Goal: Task Accomplishment & Management: Complete application form

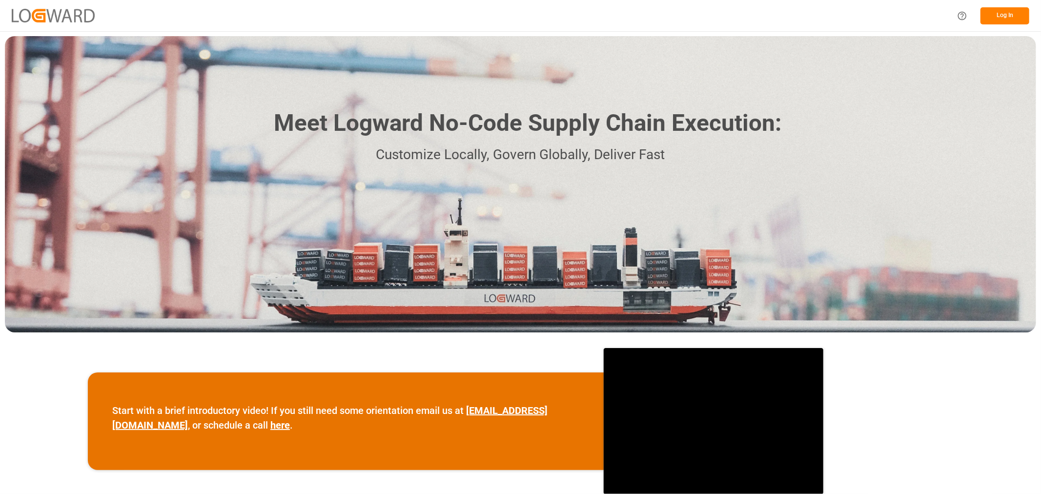
click at [1008, 14] on button "Log In" at bounding box center [1005, 15] width 49 height 17
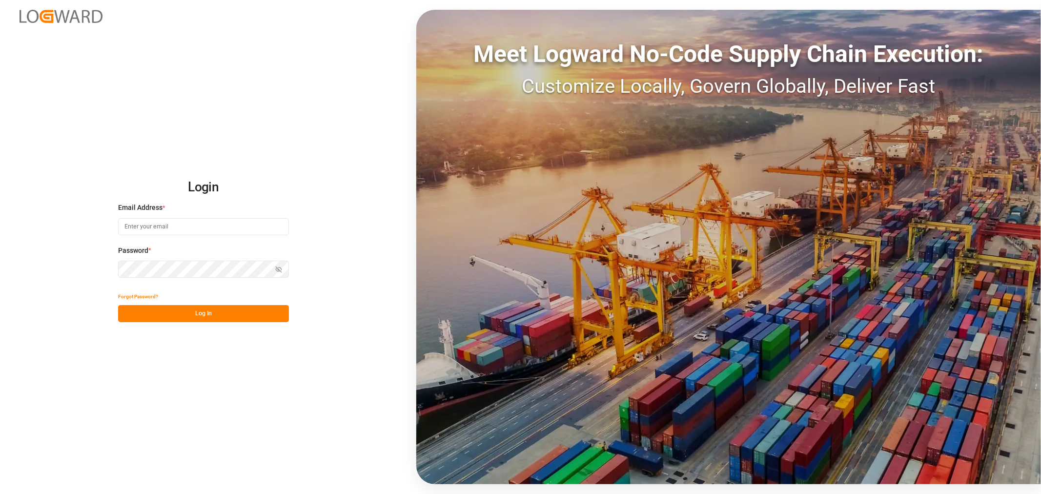
type input "[PERSON_NAME][EMAIL_ADDRESS][DOMAIN_NAME]"
click at [179, 300] on div "Forgot Password?" at bounding box center [203, 296] width 171 height 17
click at [185, 307] on button "Log In" at bounding box center [203, 313] width 171 height 17
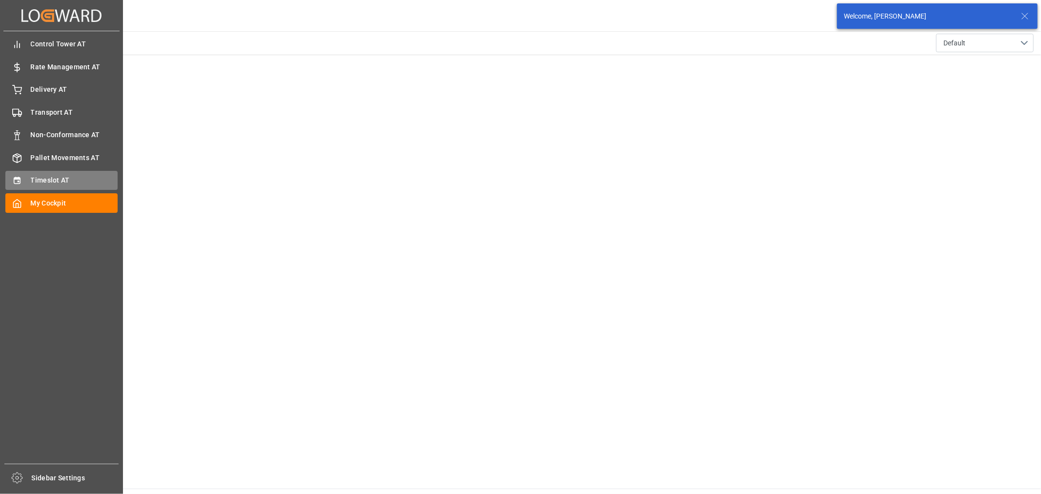
click at [20, 177] on icon at bounding box center [17, 180] width 6 height 7
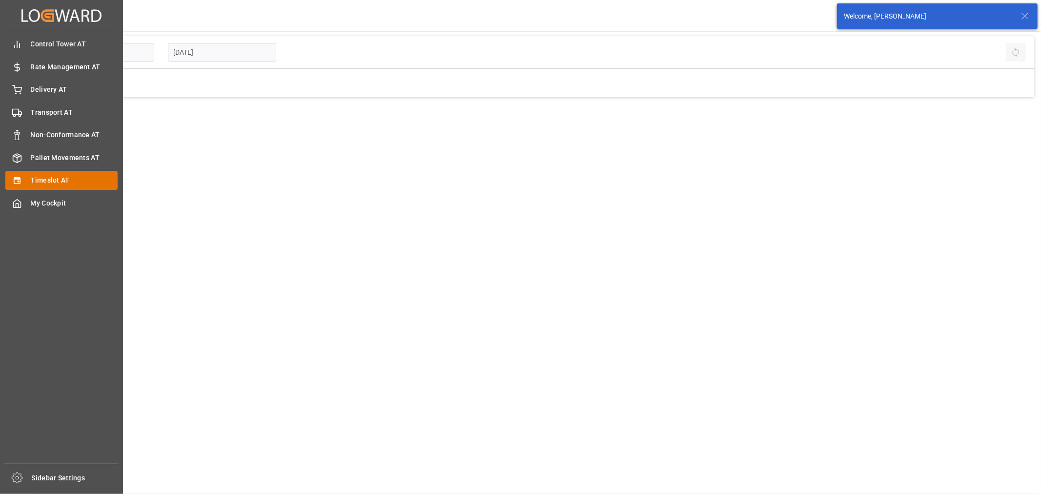
type input "Inbound AT"
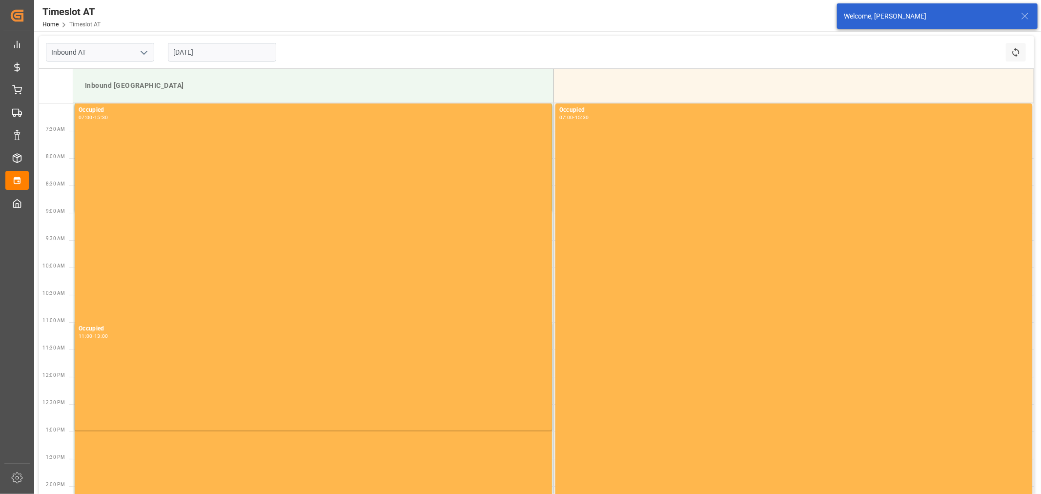
click at [248, 62] on div "[DATE]" at bounding box center [222, 52] width 122 height 32
click at [235, 49] on input "[DATE]" at bounding box center [222, 52] width 108 height 19
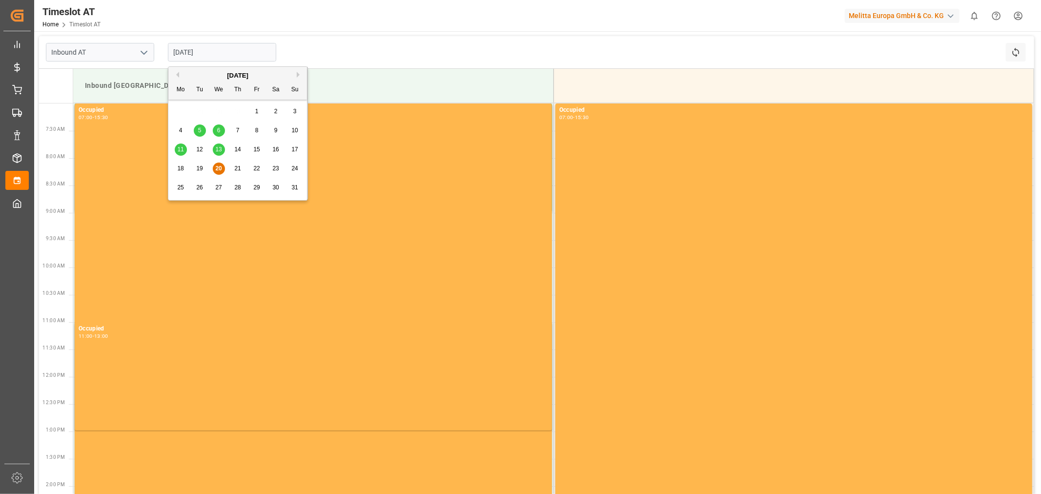
click at [199, 189] on span "26" at bounding box center [199, 187] width 6 height 7
type input "[DATE]"
